Goal: Task Accomplishment & Management: Use online tool/utility

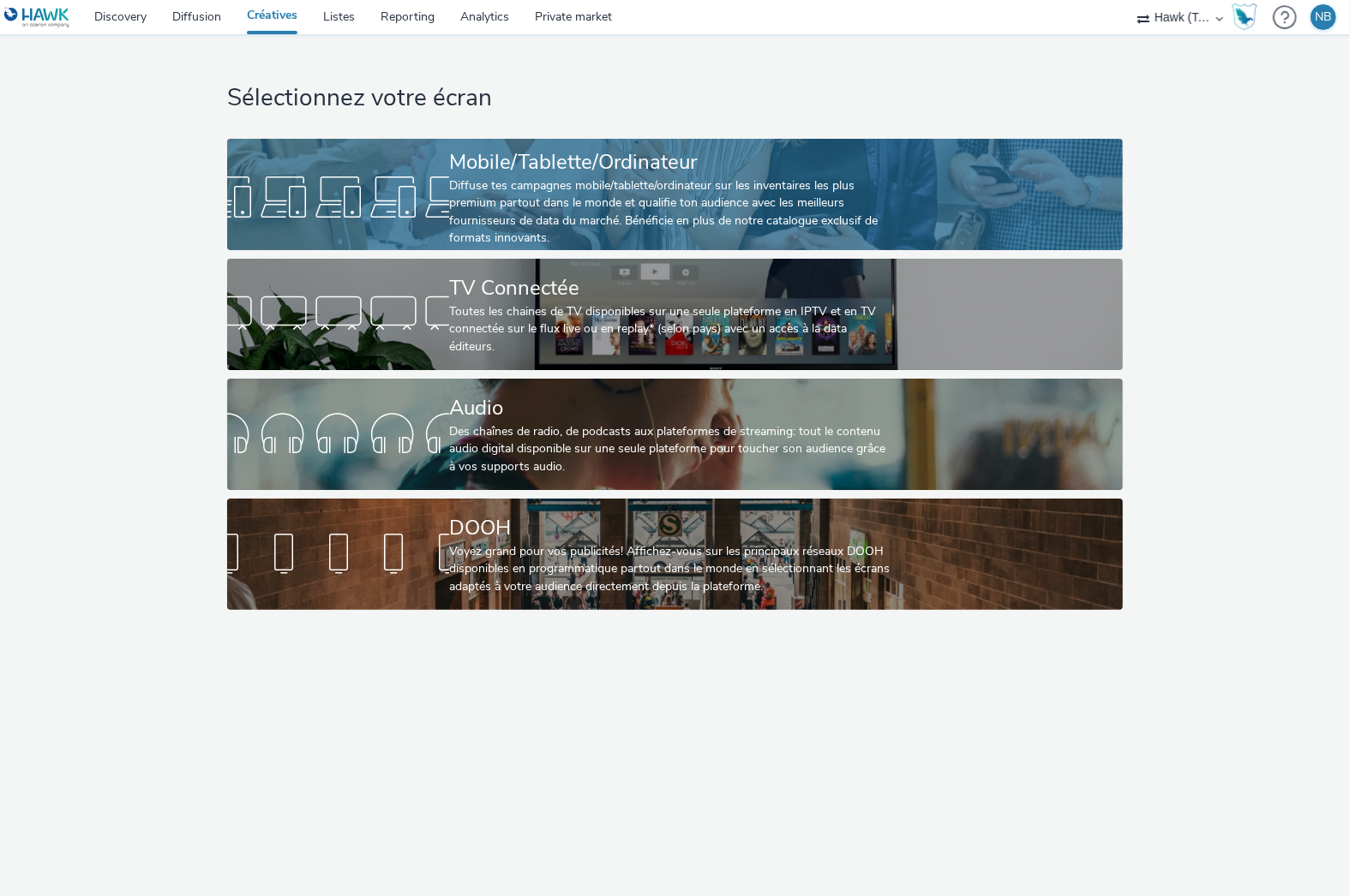
click at [575, 179] on div "Diffuse tes campagnes mobile/tablette/ordinateur sur les inventaires les plus p…" at bounding box center [671, 212] width 445 height 70
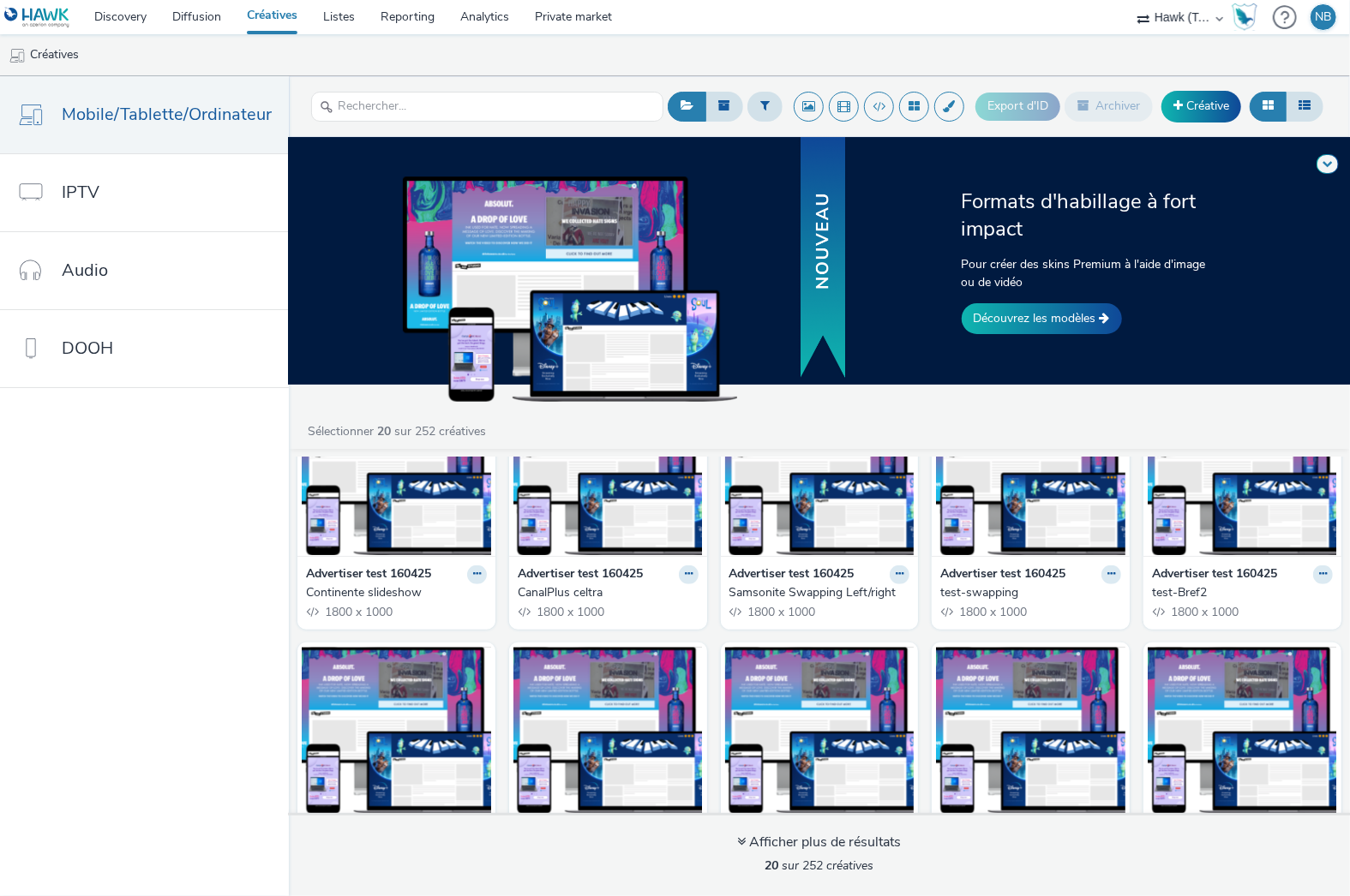
scroll to position [709, 0]
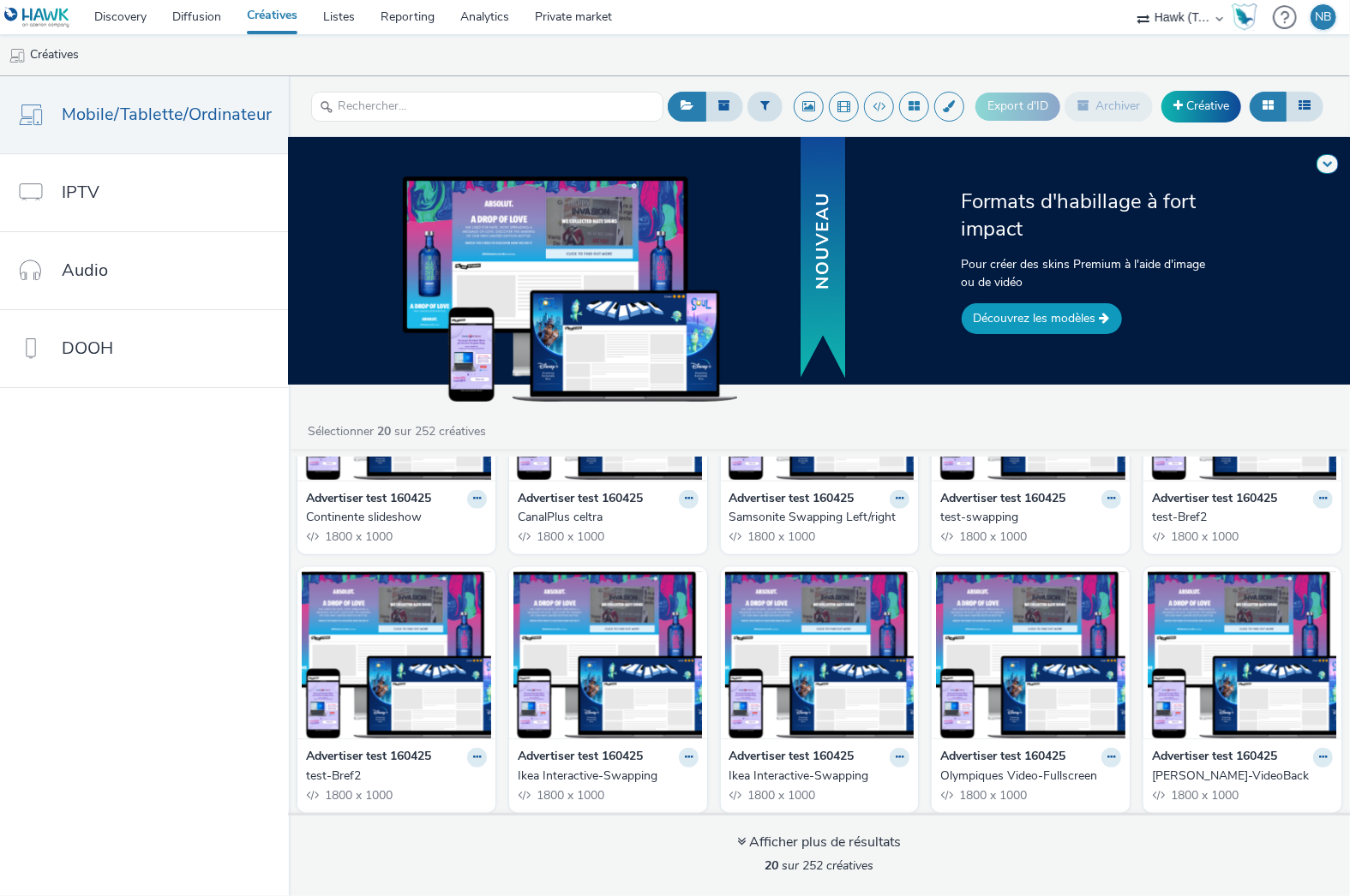
click at [1018, 318] on link "Découvrez les modèles" at bounding box center [1042, 318] width 160 height 31
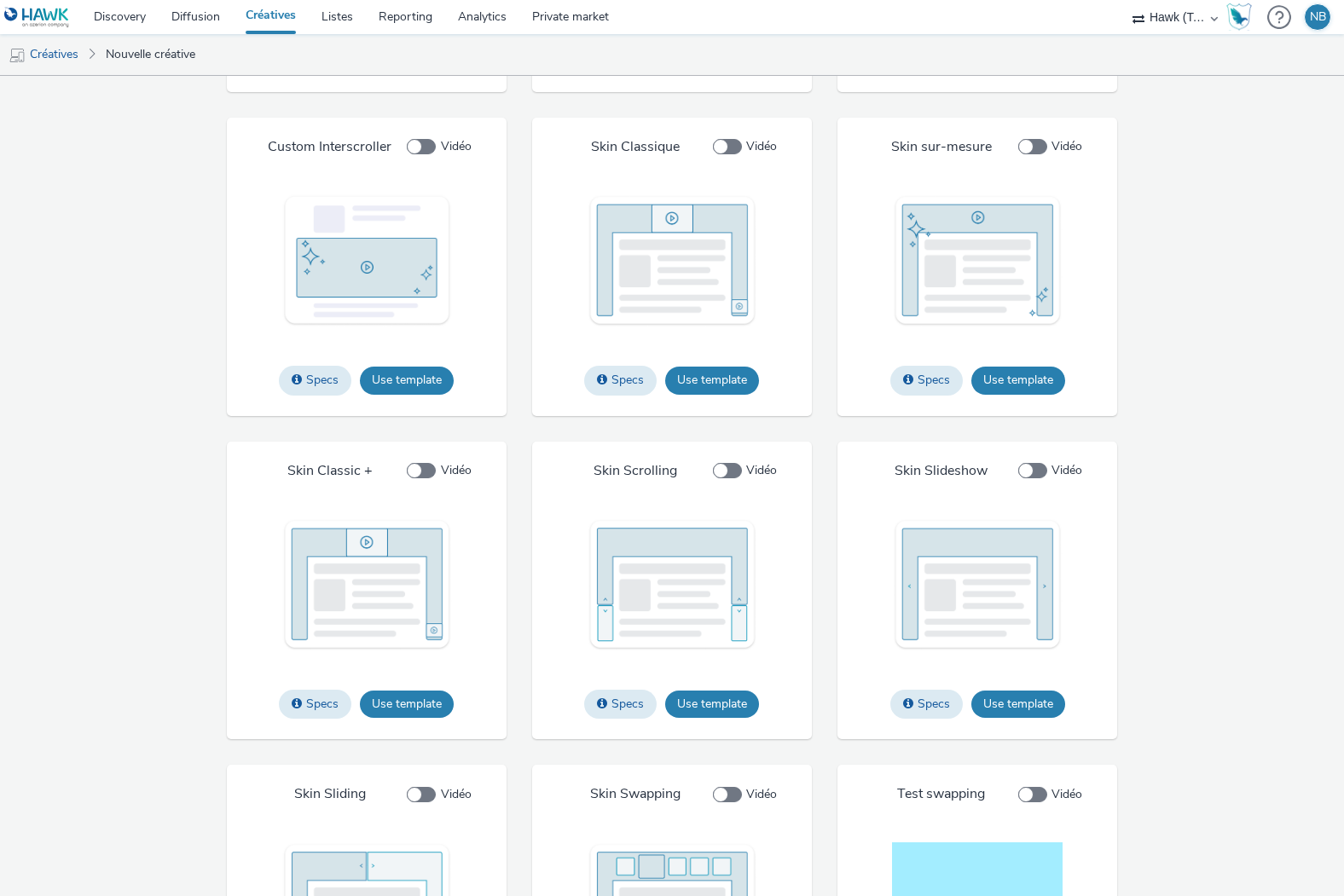
scroll to position [1840, 0]
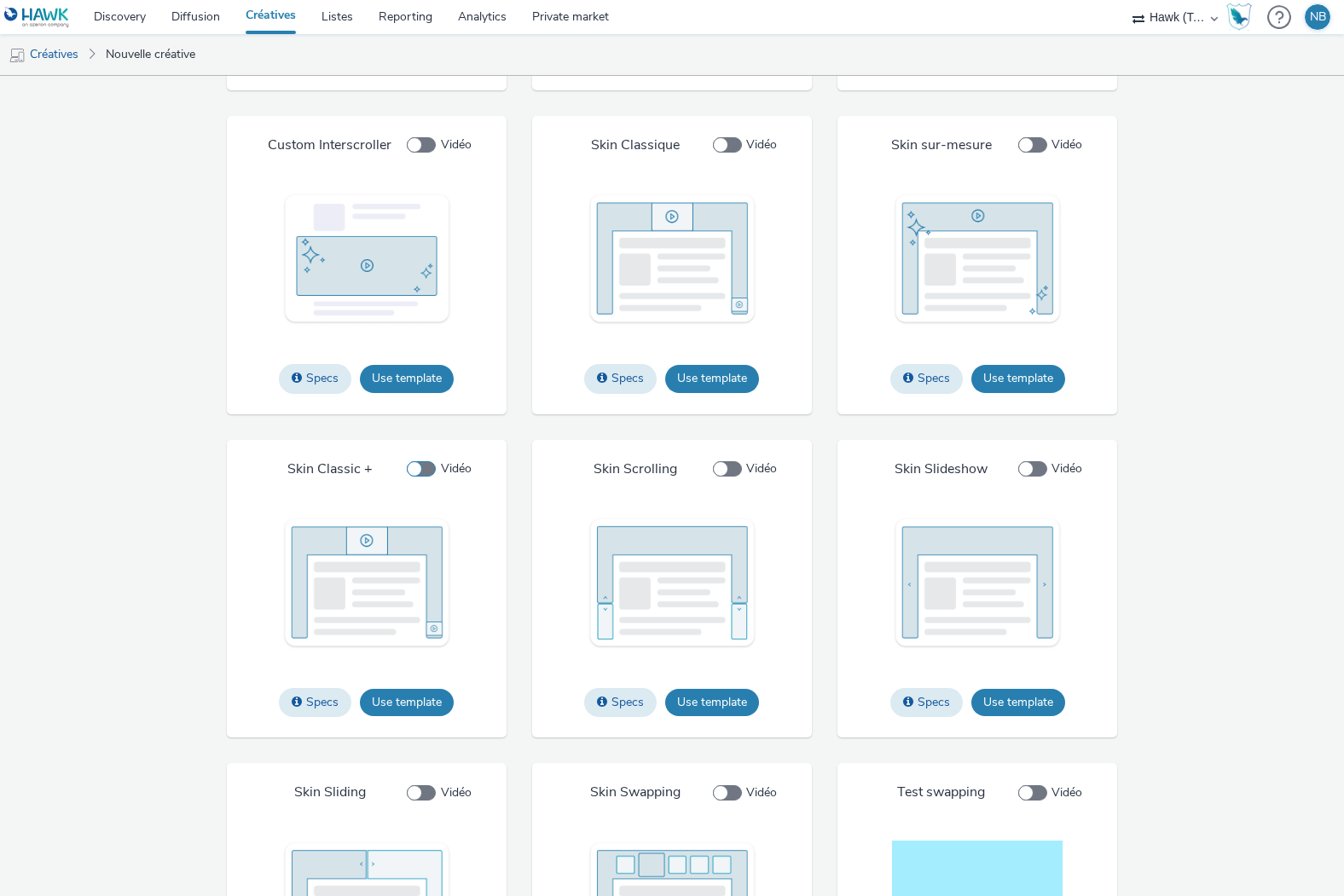
click at [424, 466] on span at bounding box center [421, 469] width 29 height 15
click at [418, 466] on input "Vidéo" at bounding box center [412, 469] width 12 height 11
checkbox input "true"
click at [401, 699] on button "Use template" at bounding box center [407, 702] width 94 height 27
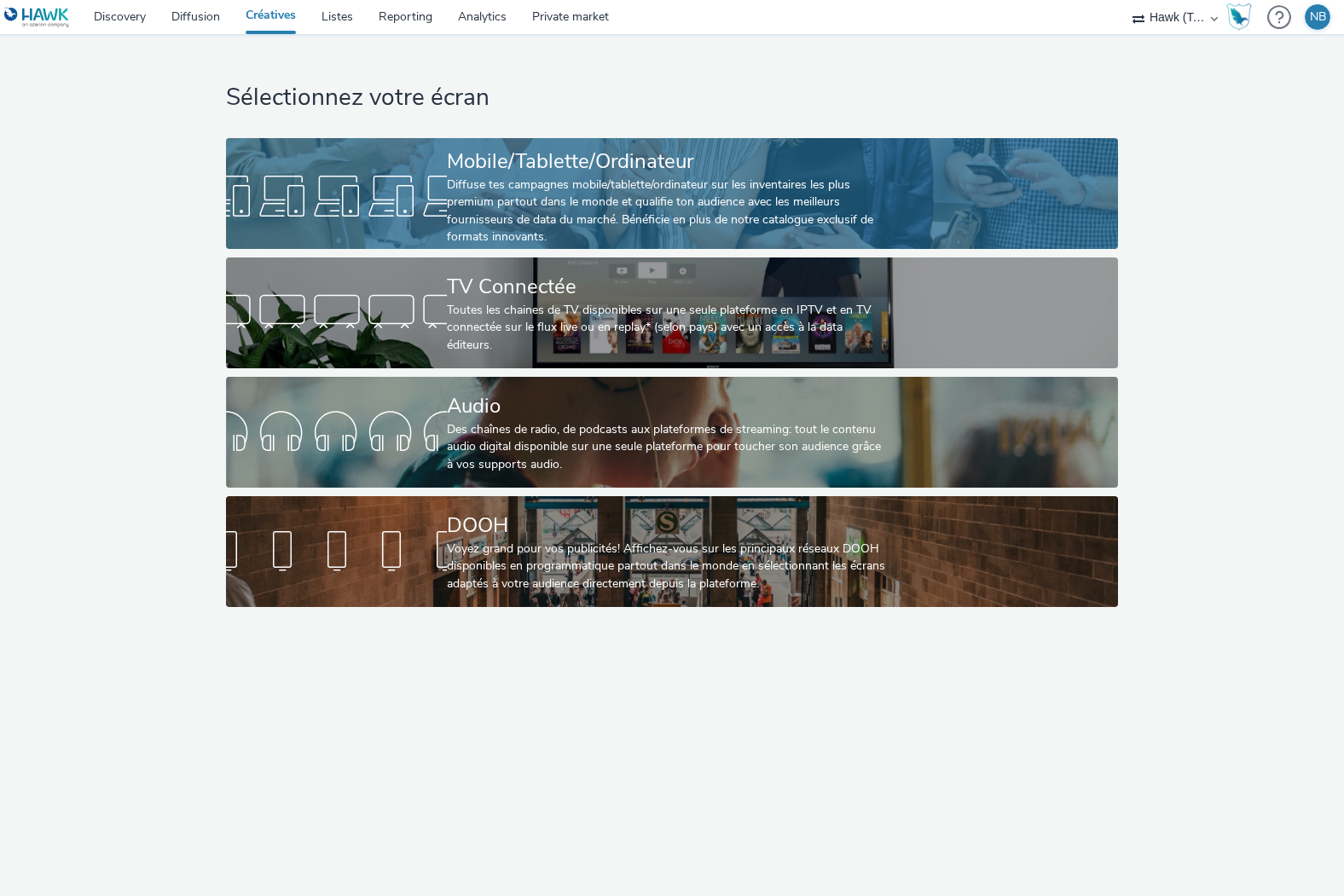
click at [648, 195] on div "Diffuse tes campagnes mobile/tablette/ordinateur sur les inventaires les plus p…" at bounding box center [668, 211] width 442 height 70
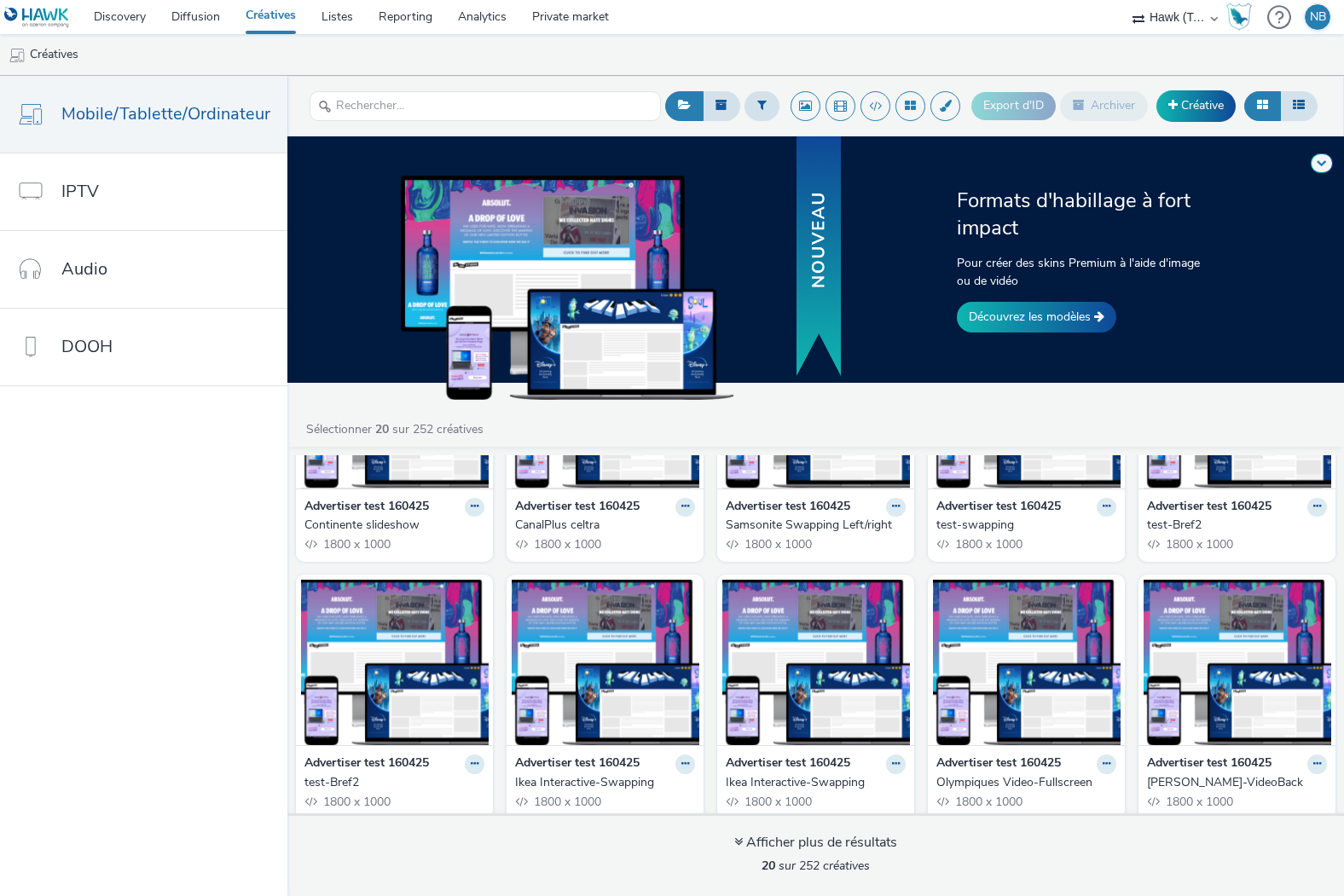
scroll to position [701, 0]
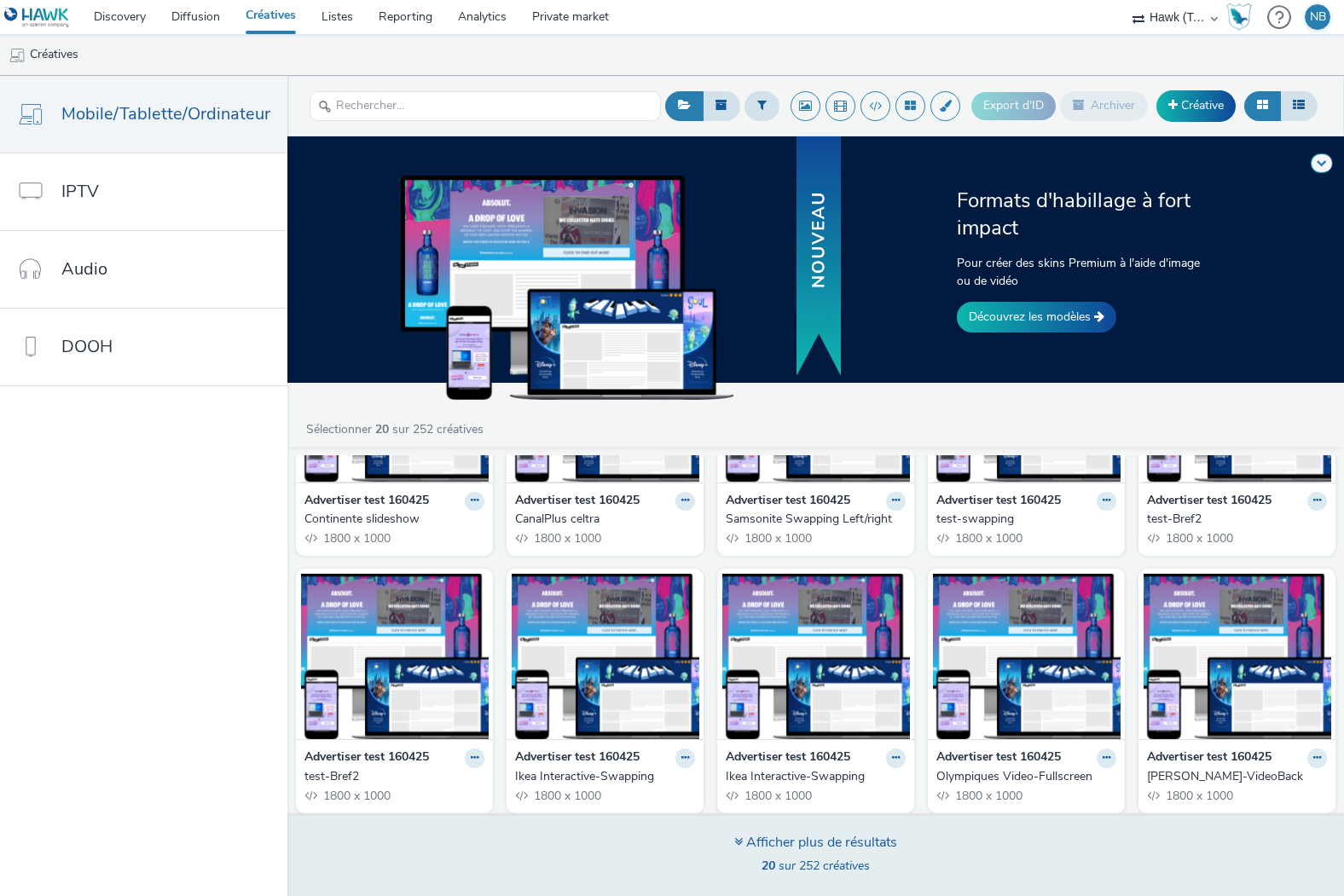
click at [790, 844] on div "Afficher plus de résultats" at bounding box center [816, 843] width 163 height 19
click at [797, 841] on div "Afficher plus de résultats" at bounding box center [816, 843] width 163 height 19
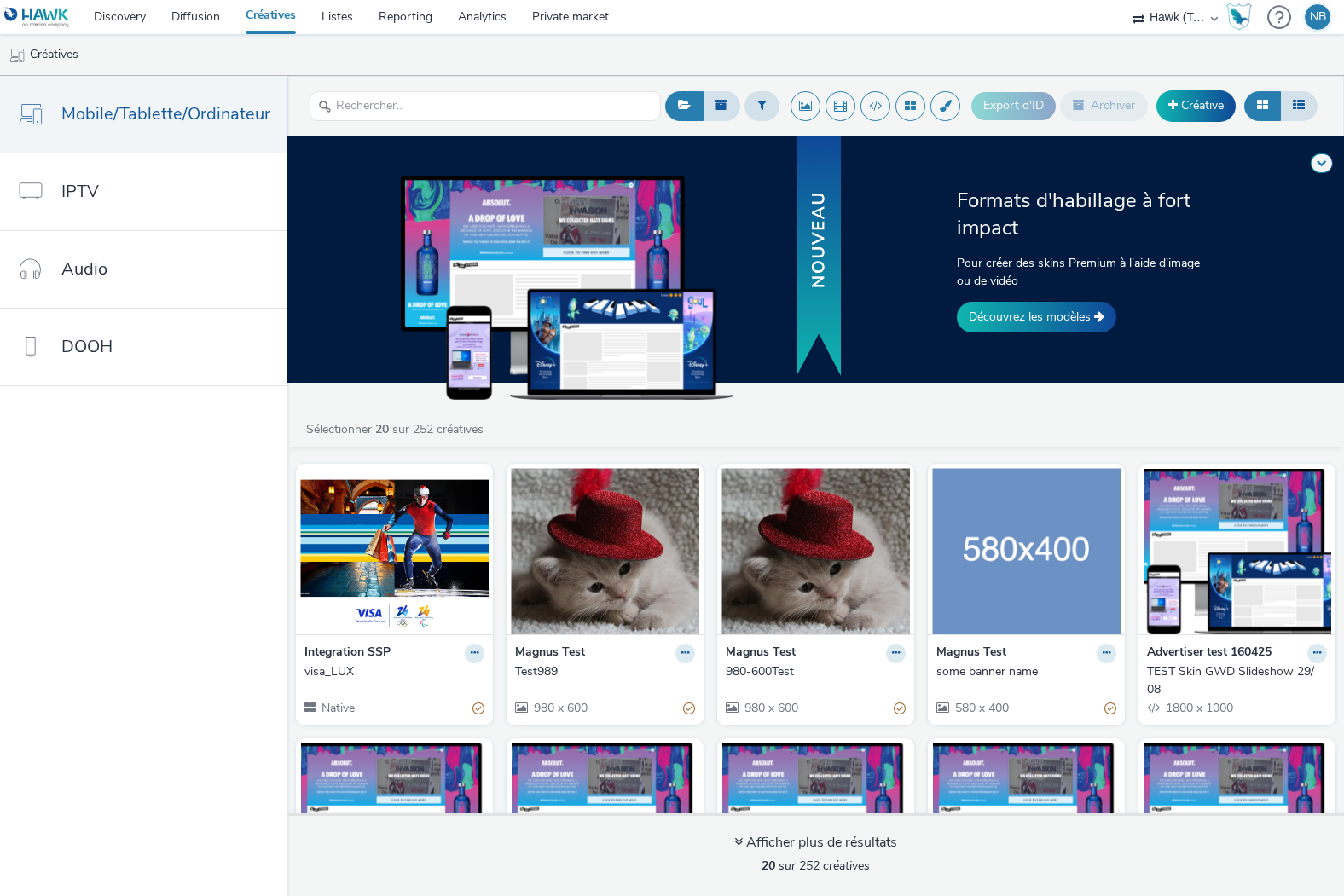
scroll to position [0, 0]
click at [1048, 321] on link "Découvrez les modèles" at bounding box center [1037, 317] width 159 height 31
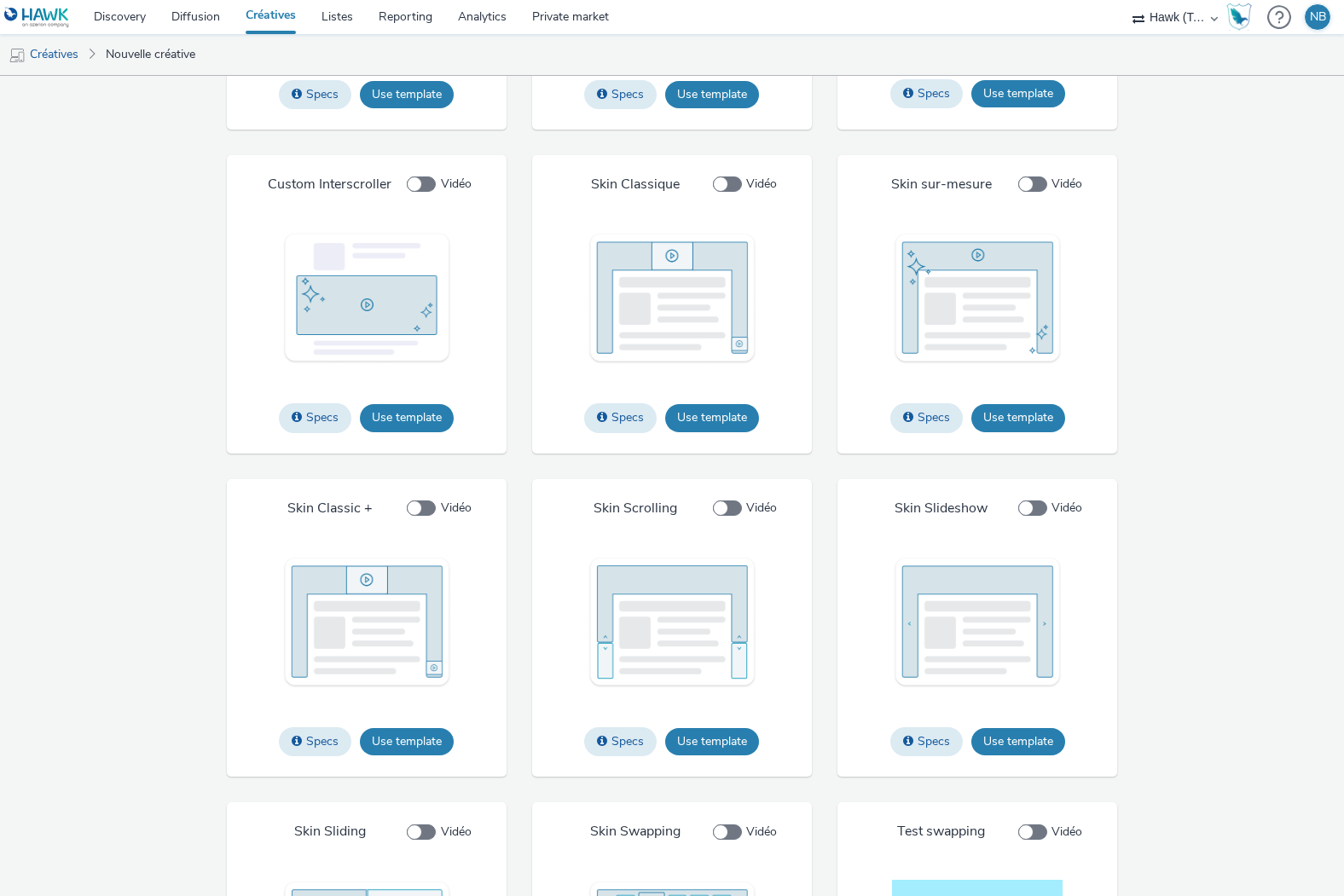
scroll to position [1755, 0]
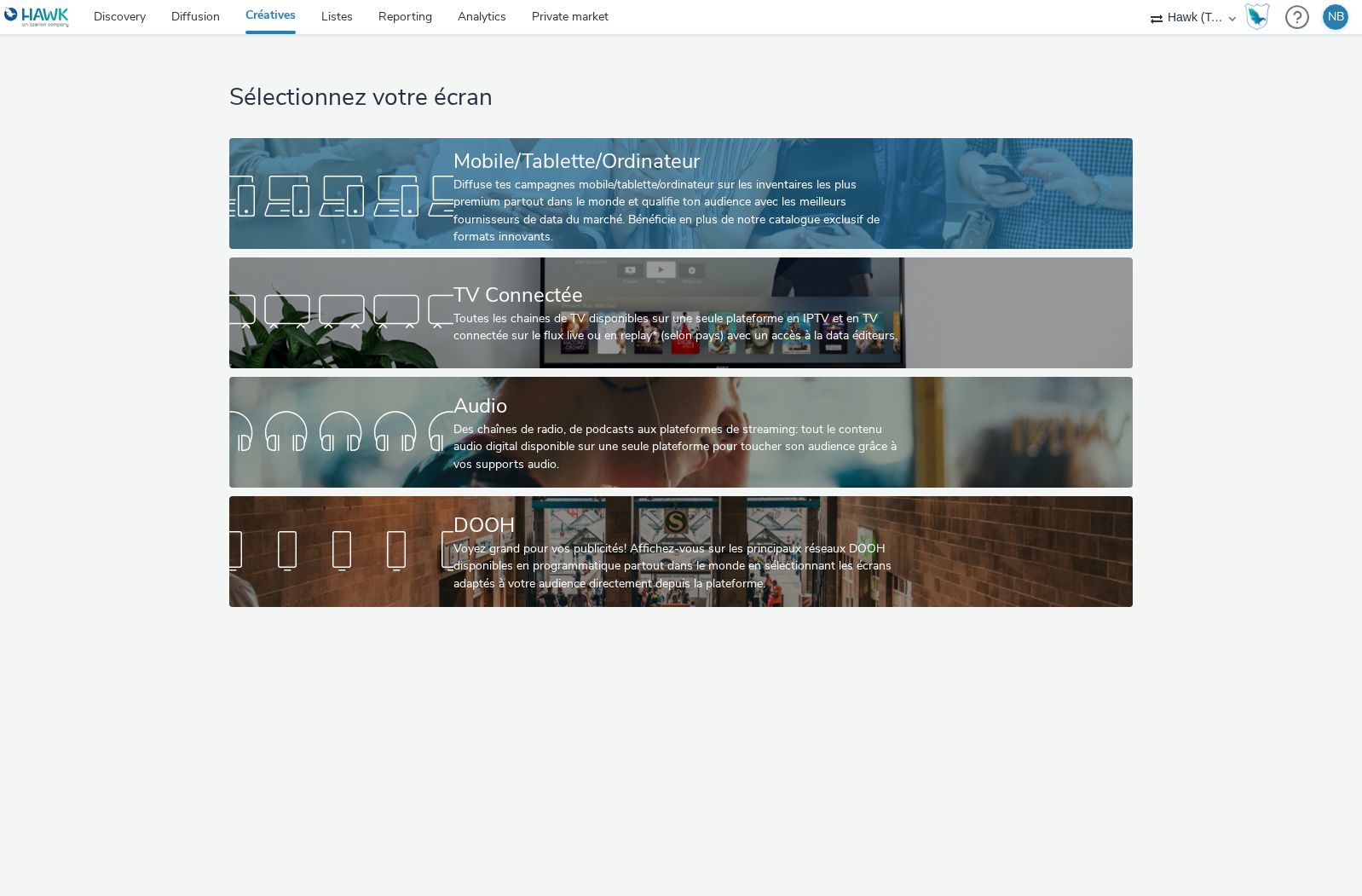
click at [527, 179] on div "Diffuse tes campagnes mobile/tablette/ordinateur sur les inventaires les plus p…" at bounding box center [677, 211] width 448 height 70
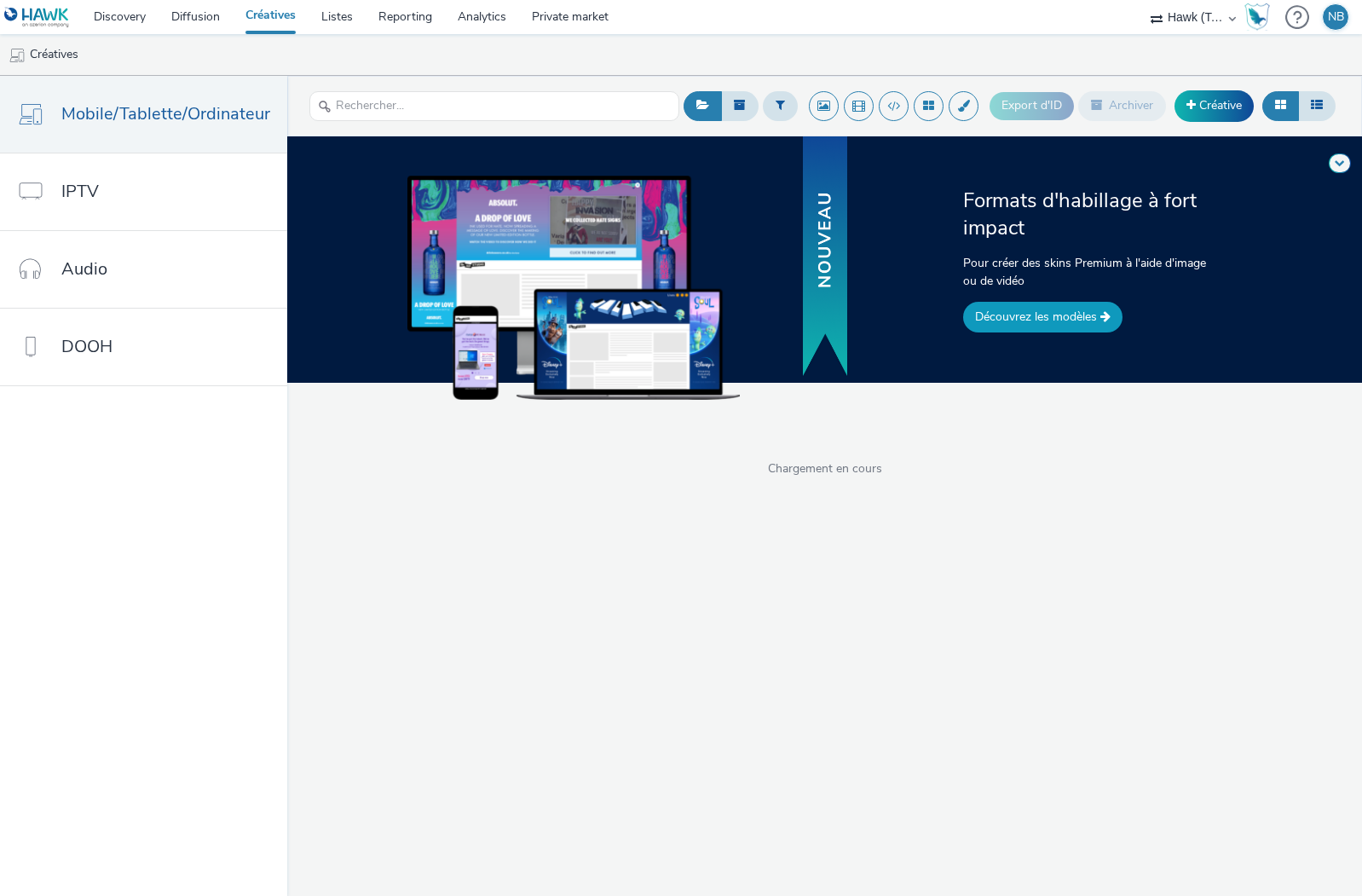
click at [1029, 313] on link "Découvrez les modèles" at bounding box center [1043, 317] width 159 height 31
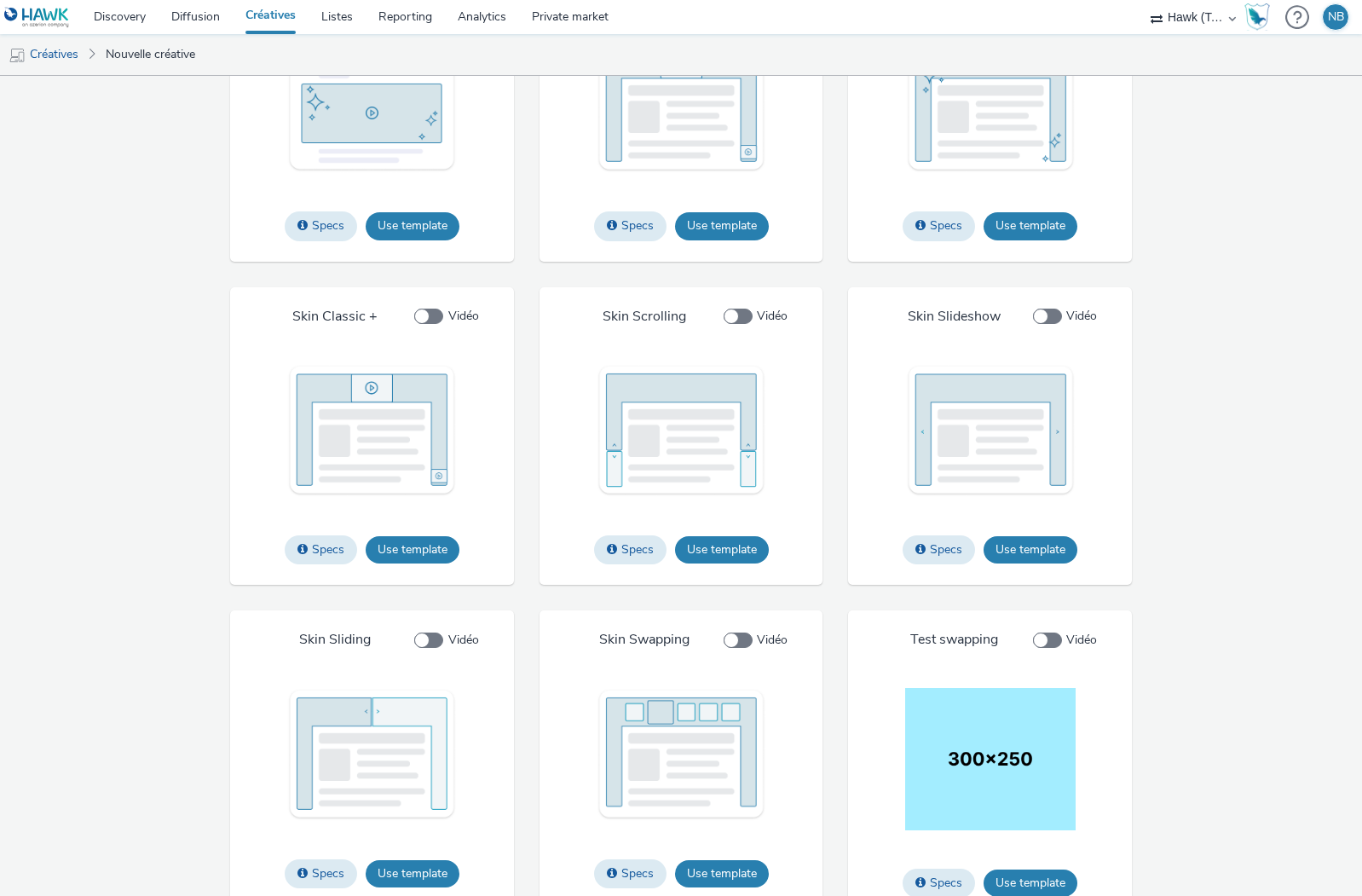
scroll to position [2010, 0]
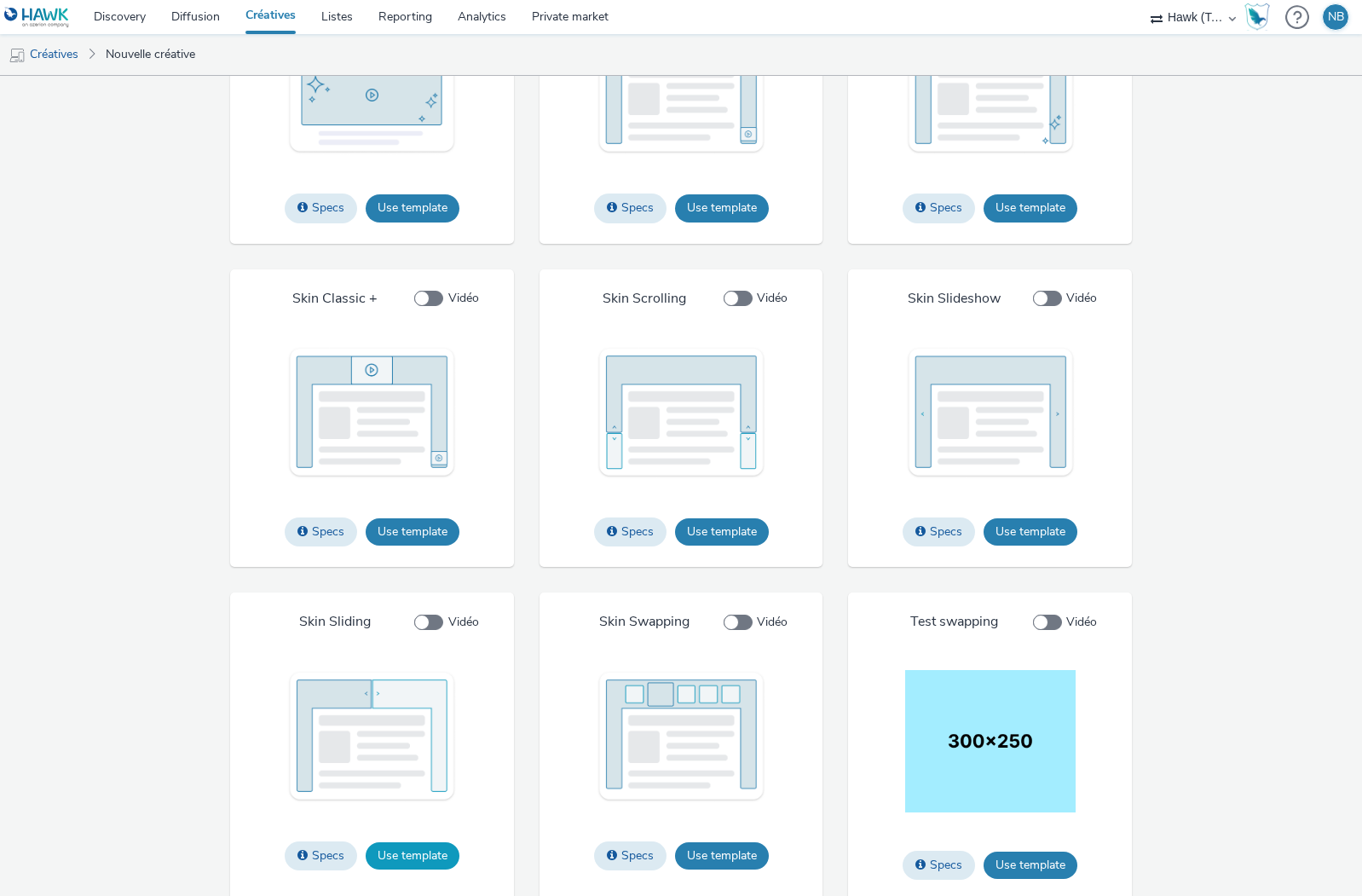
click at [379, 848] on button "Use template" at bounding box center [413, 855] width 94 height 27
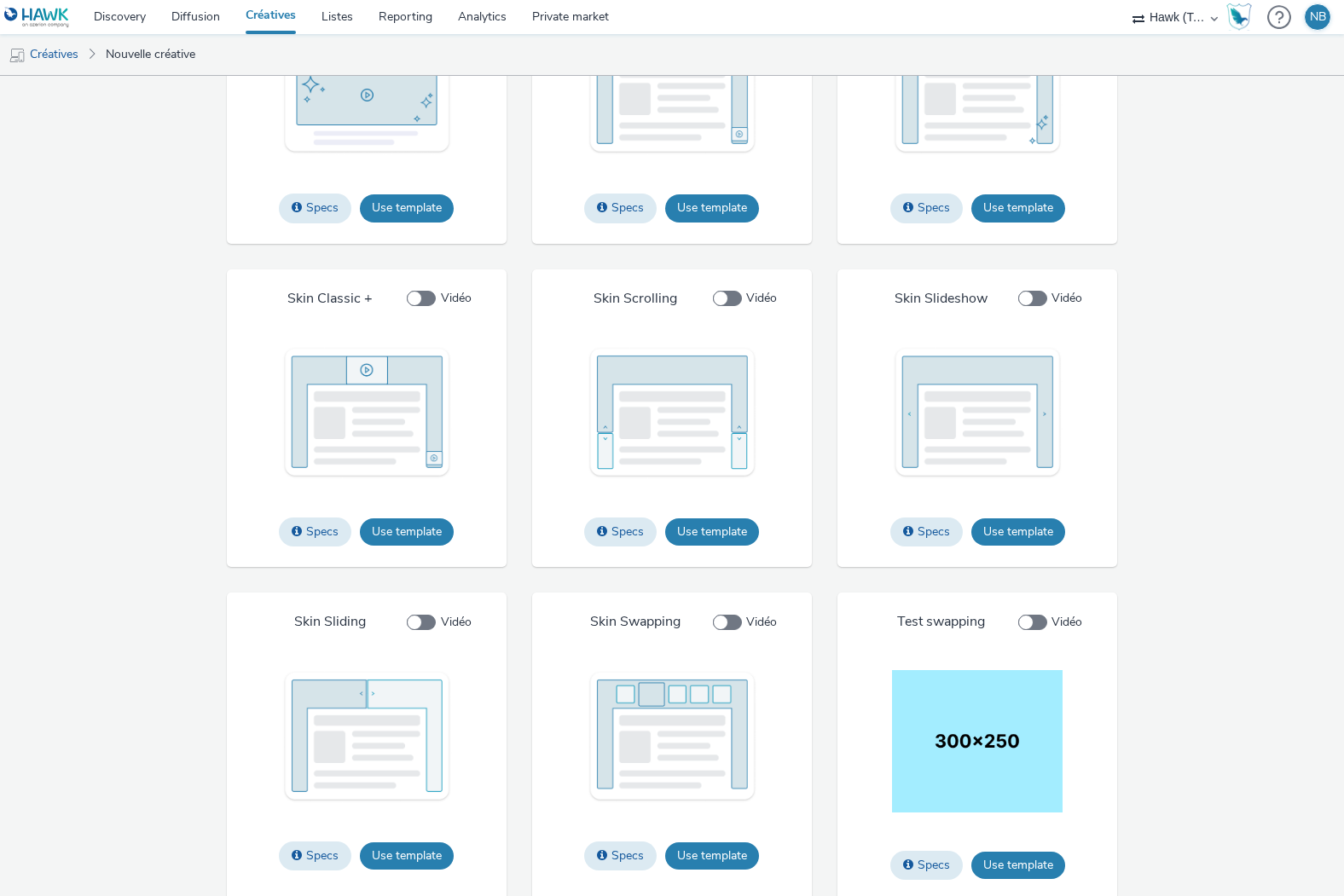
scroll to position [1926, 0]
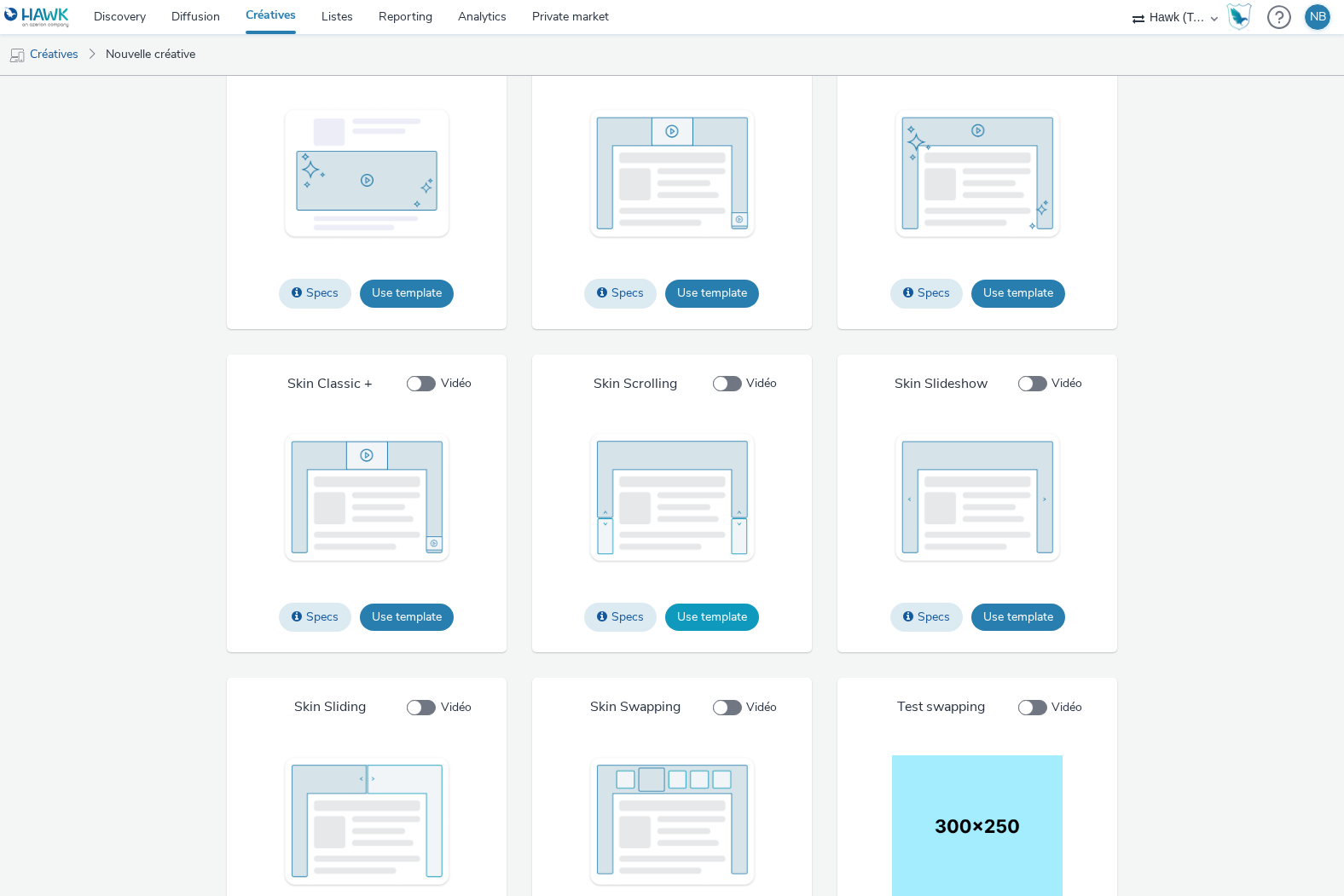
click at [718, 615] on button "Use template" at bounding box center [712, 616] width 94 height 27
